Goal: Check status: Check status

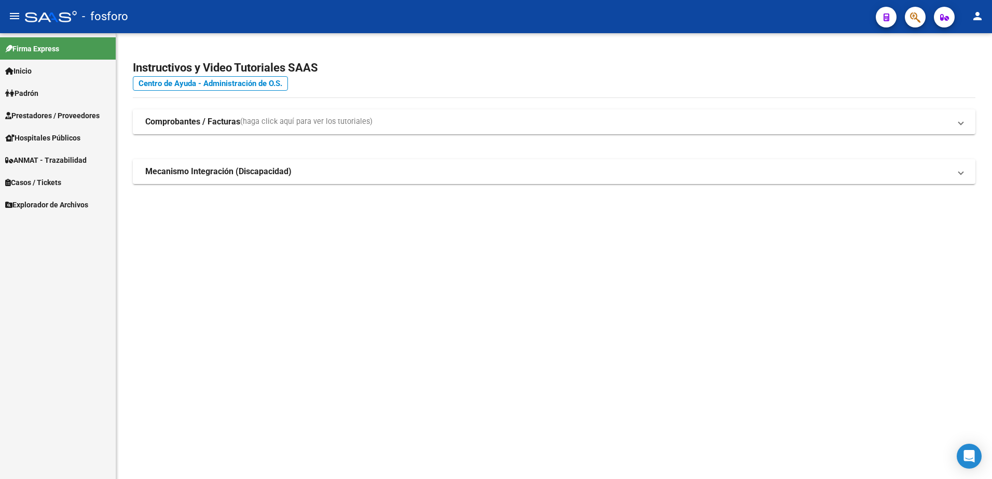
click at [34, 89] on span "Padrón" at bounding box center [21, 93] width 33 height 11
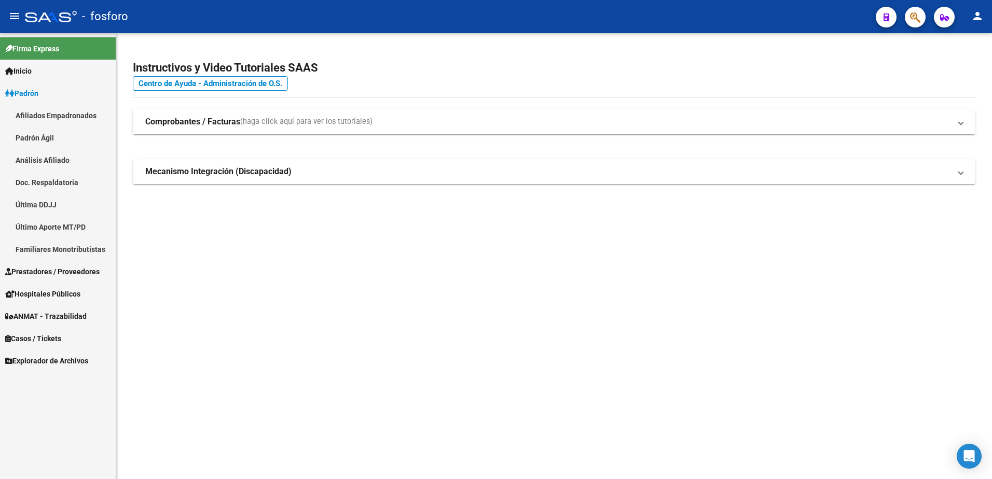
click at [42, 204] on link "Última DDJJ" at bounding box center [58, 205] width 116 height 22
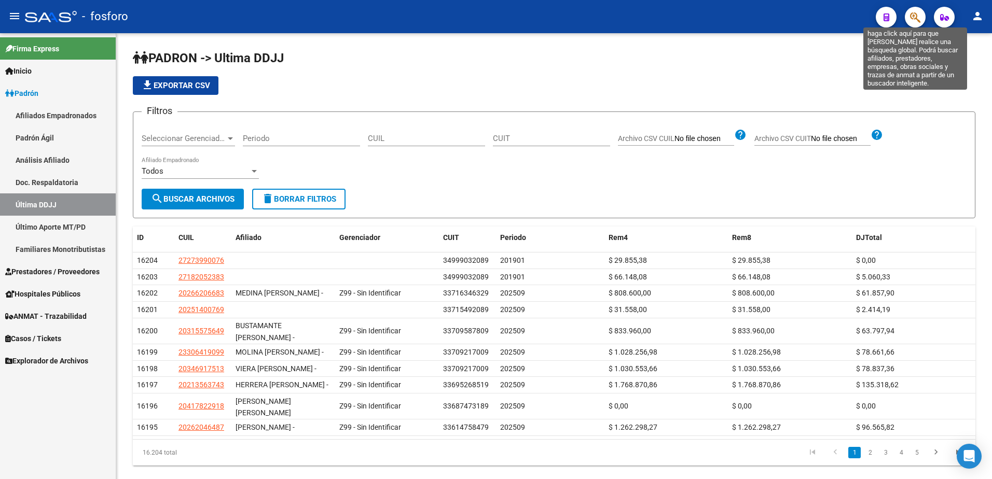
click at [911, 21] on icon "button" at bounding box center [915, 17] width 10 height 12
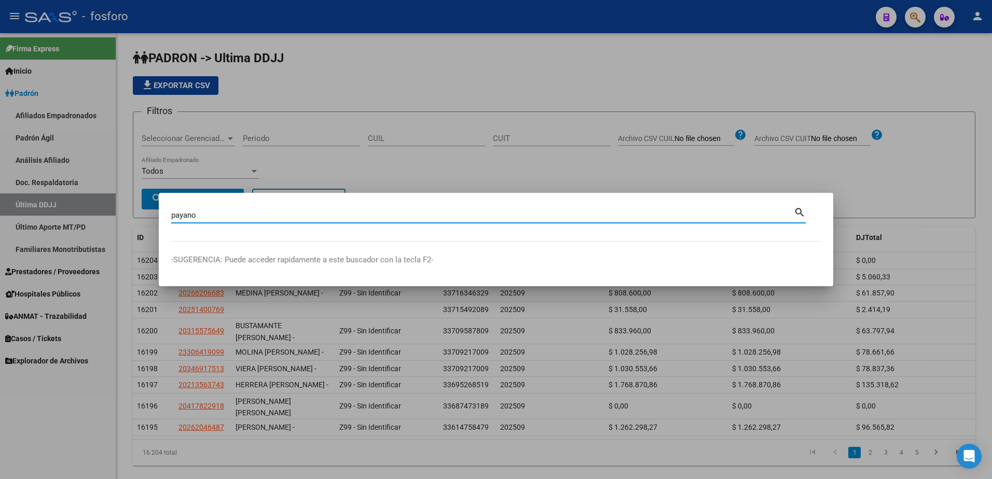
type input "payano"
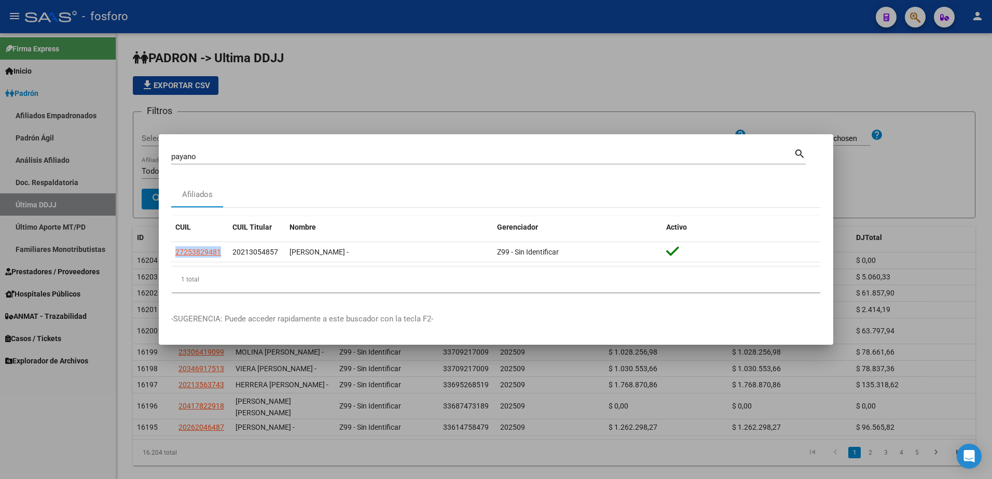
drag, startPoint x: 222, startPoint y: 255, endPoint x: 167, endPoint y: 253, distance: 55.5
click at [167, 253] on mat-dialog-content "payano Buscar (apellido, dni, cuil, nro traspaso, cuit, obra social) search Afi…" at bounding box center [496, 224] width 675 height 154
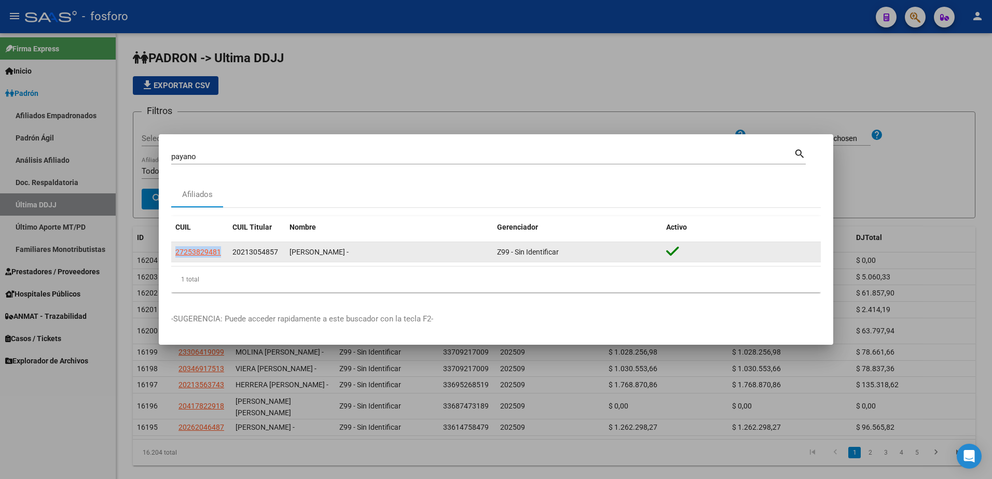
drag, startPoint x: 167, startPoint y: 253, endPoint x: 184, endPoint y: 256, distance: 17.9
copy datatable-body-row "27253829481"
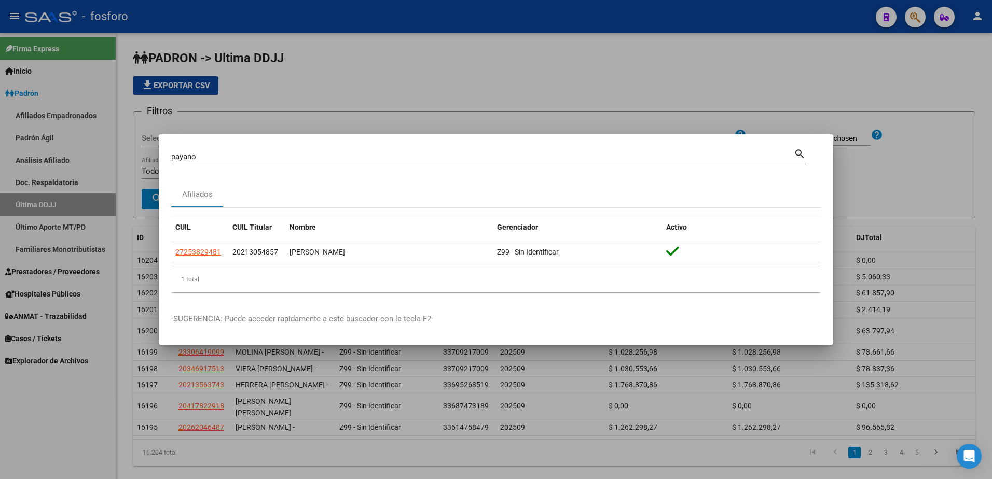
click at [393, 120] on div at bounding box center [496, 239] width 992 height 479
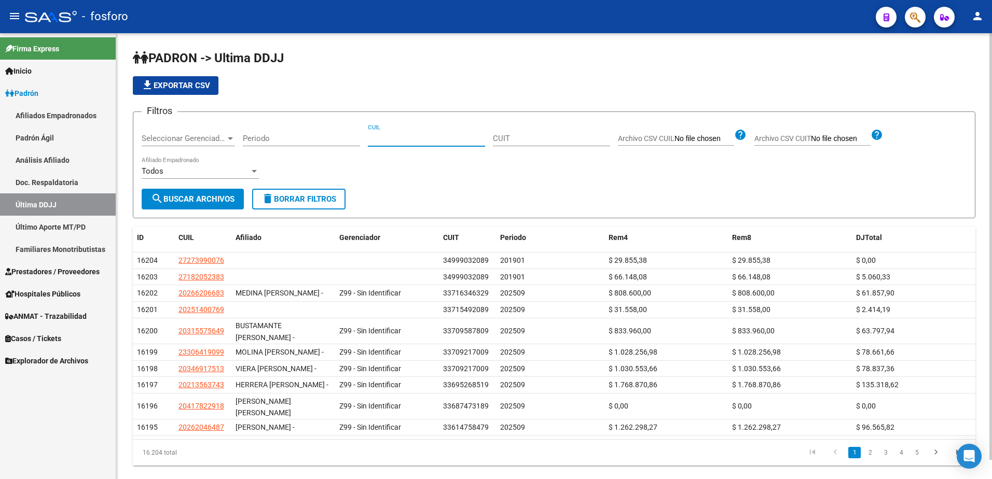
click at [404, 140] on input "CUIL" at bounding box center [426, 138] width 117 height 9
paste input "20213054857"
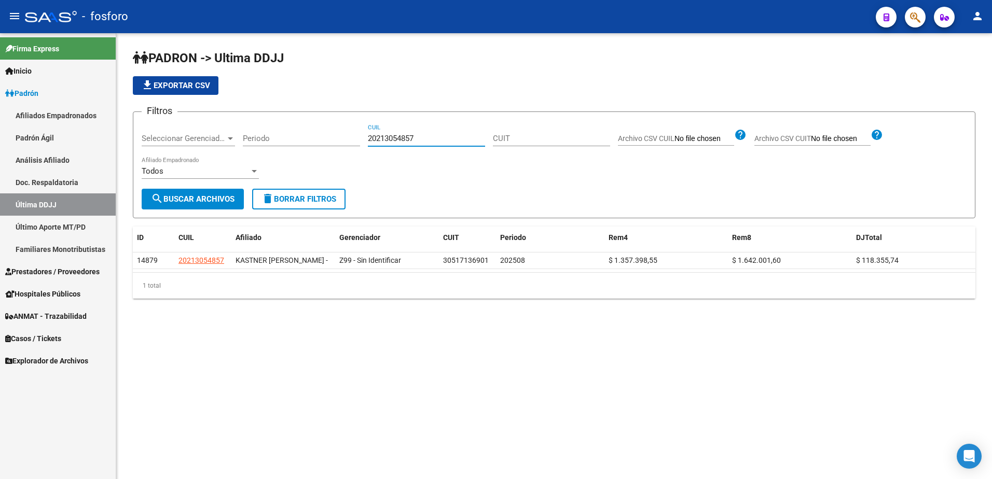
drag, startPoint x: 402, startPoint y: 143, endPoint x: 361, endPoint y: 143, distance: 41.0
click at [361, 143] on div "Filtros Seleccionar Gerenciador Seleccionar Gerenciador Periodo 20213054857 CUI…" at bounding box center [554, 154] width 825 height 68
type input "20239229337"
